Goal: Find specific page/section: Find specific page/section

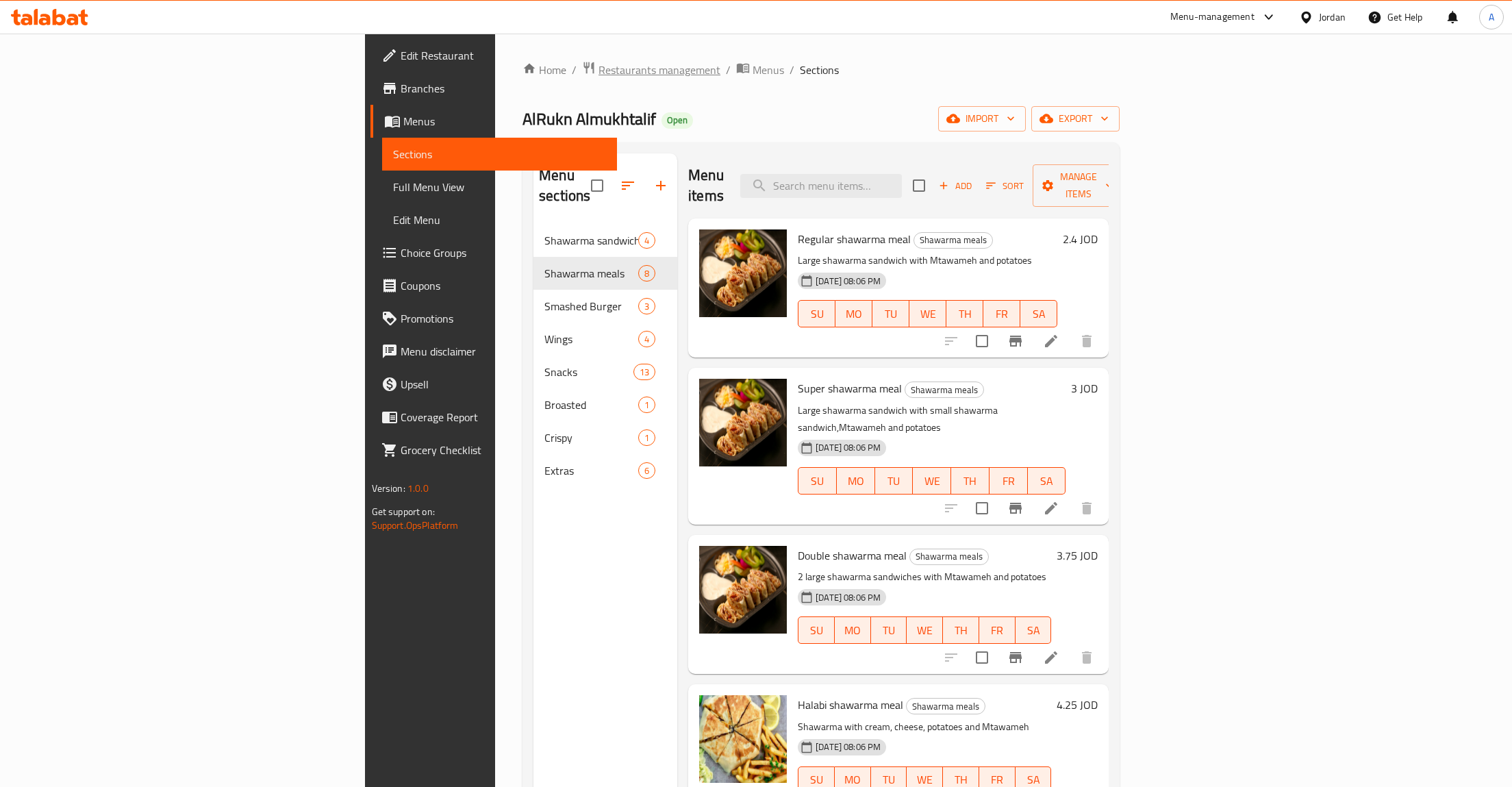
click at [599, 67] on span "Restaurants management" at bounding box center [659, 69] width 122 height 16
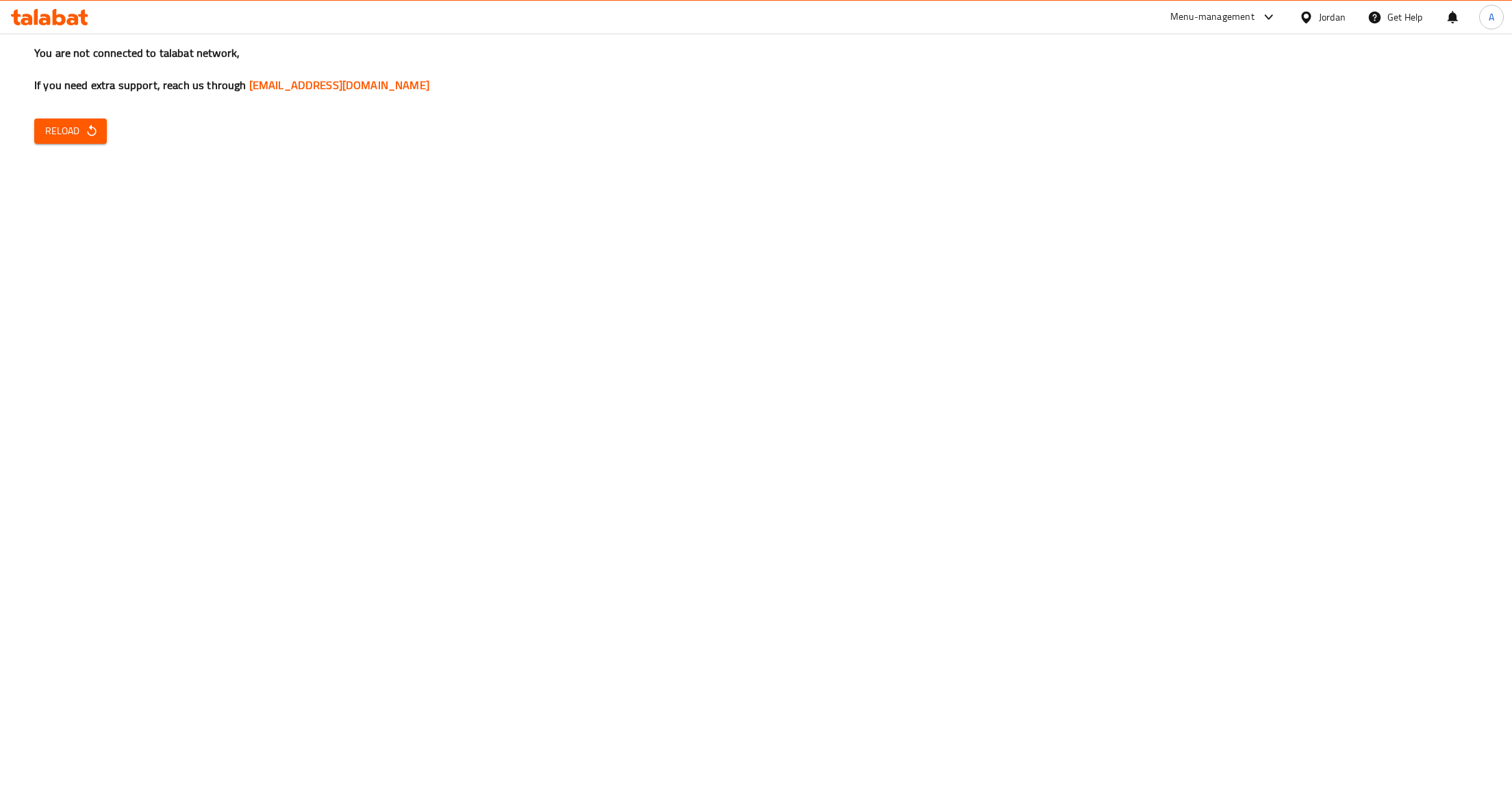
click at [57, 115] on div "You are not connected to talabat network, If you need extra support, reach us t…" at bounding box center [756, 394] width 1512 height 787
click at [58, 136] on span "Reload" at bounding box center [70, 131] width 51 height 17
drag, startPoint x: 778, startPoint y: 484, endPoint x: 667, endPoint y: 421, distance: 127.6
click at [760, 474] on div "You are not connected to talabat network, If you need extra support, reach us t…" at bounding box center [756, 394] width 1512 height 787
click at [62, 139] on span "Reload" at bounding box center [70, 131] width 51 height 17
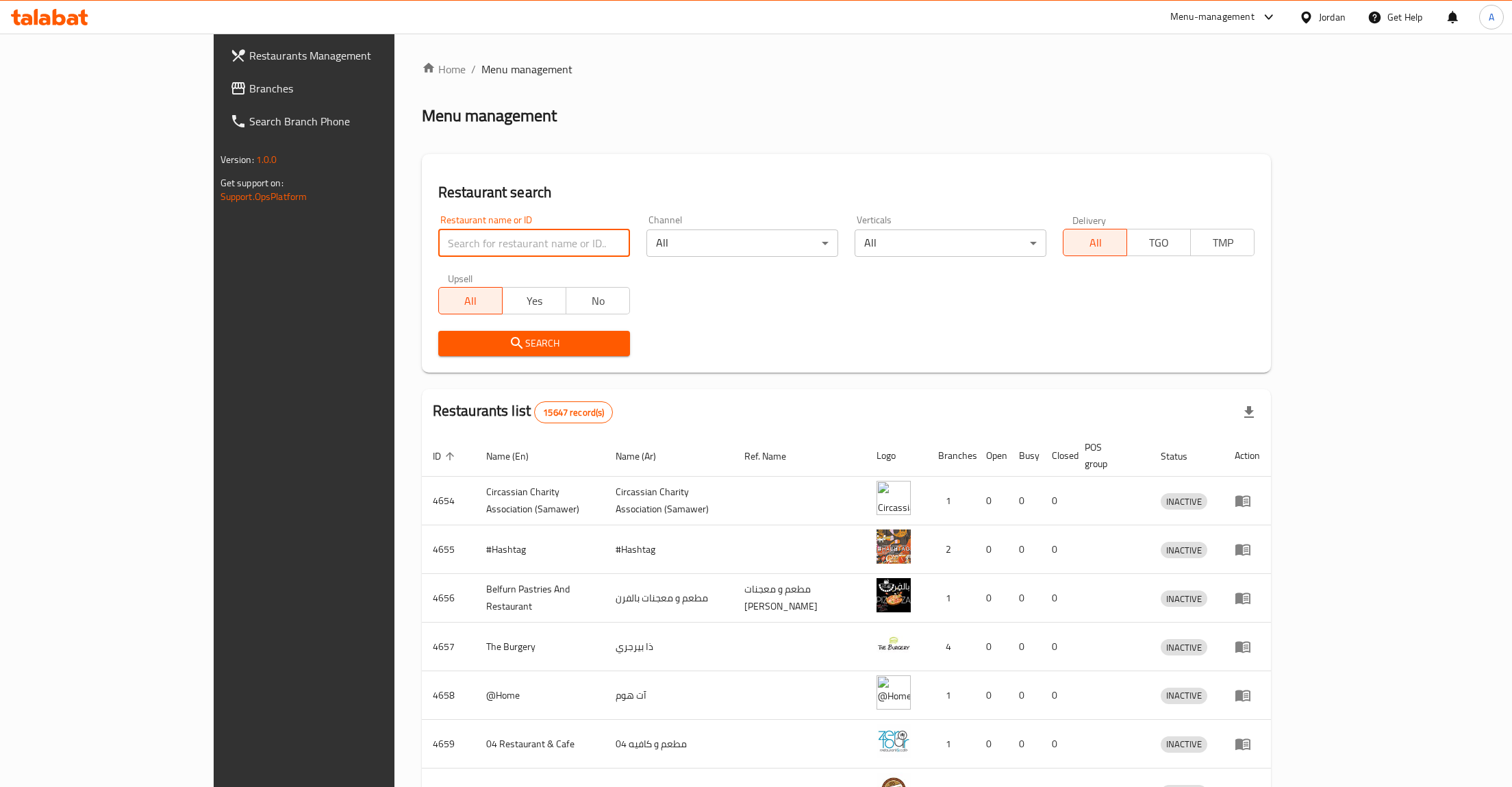
click at [438, 231] on input "search" at bounding box center [534, 242] width 192 height 28
type input "hadh"
type input "ثسسشة"
type input "essam"
click button "Search" at bounding box center [534, 343] width 192 height 26
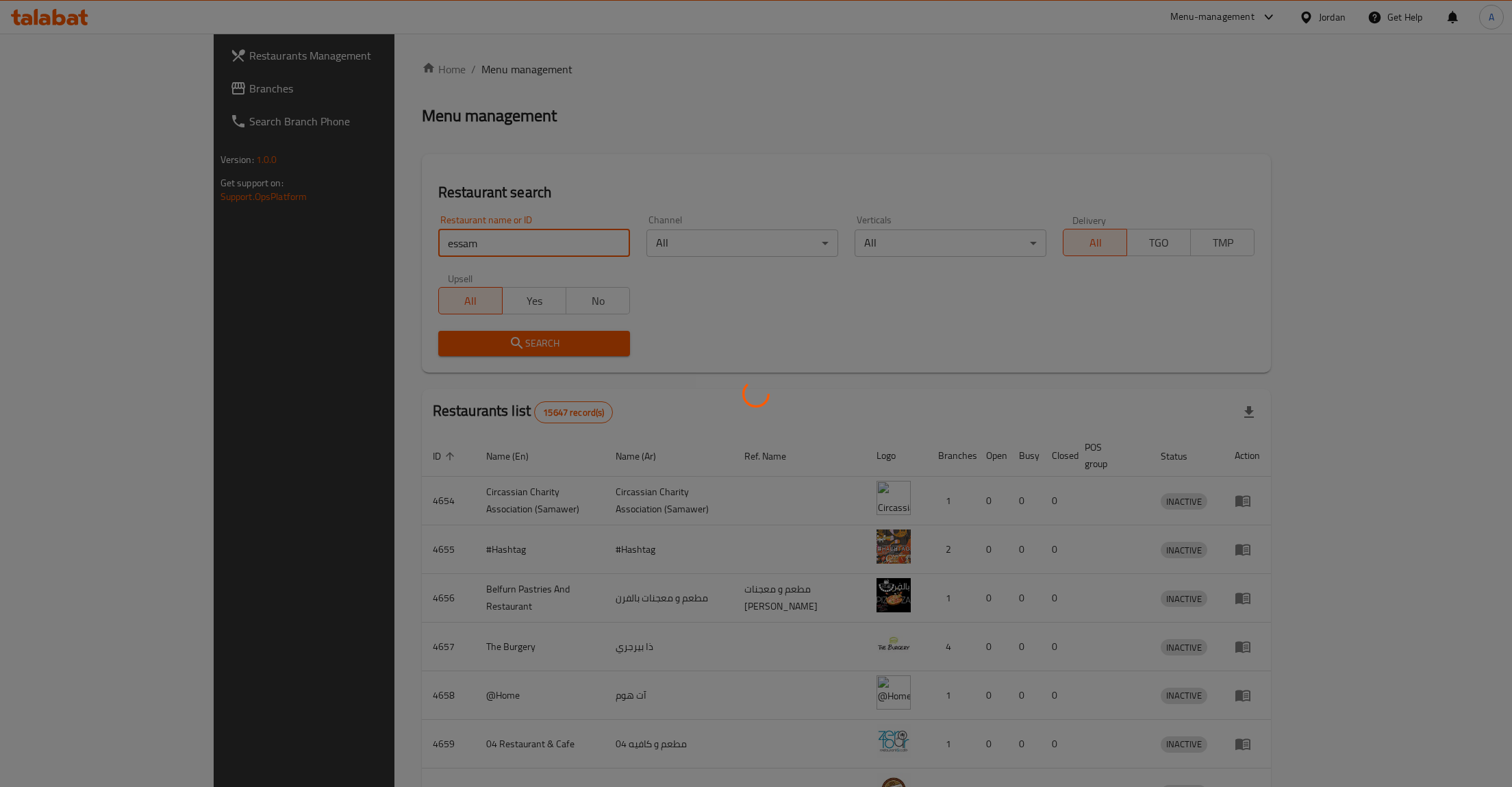
click at [414, 345] on div at bounding box center [756, 394] width 1512 height 787
